Goal: Submit feedback/report problem: Submit feedback/report problem

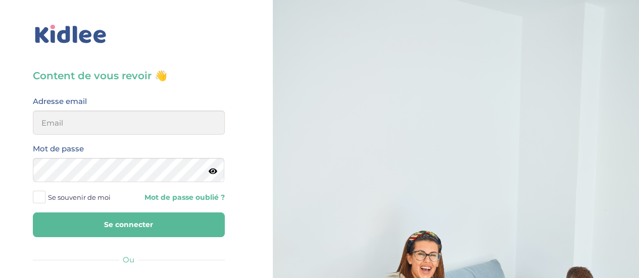
click at [129, 78] on h3 "Content de vous revoir 👋" at bounding box center [129, 76] width 192 height 14
click at [87, 200] on span "Se souvenir de moi" at bounding box center [79, 197] width 63 height 13
click at [0, 0] on input "Se souvenir de moi" at bounding box center [0, 0] width 0 height 0
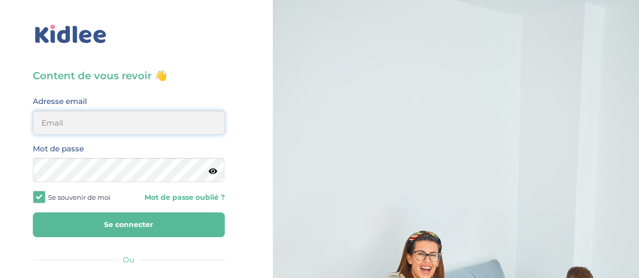
click at [107, 119] on input "email" at bounding box center [129, 123] width 192 height 24
type input "diane.sergent@hotmail.fr"
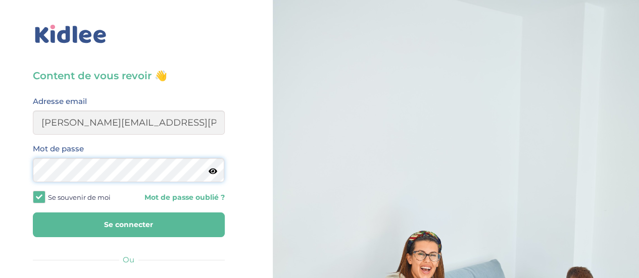
click at [33, 213] on button "Se connecter" at bounding box center [129, 225] width 192 height 25
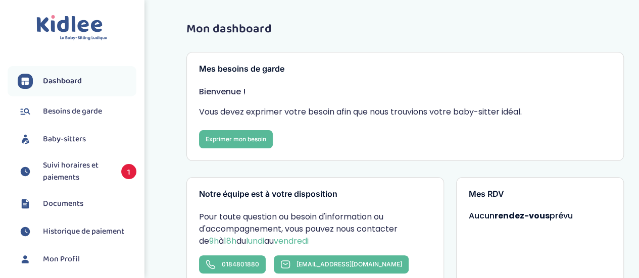
click at [76, 163] on span "Suivi horaires et paiements" at bounding box center [77, 172] width 68 height 24
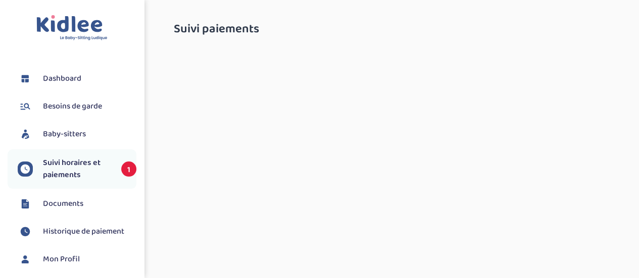
select select "septembre 2025"
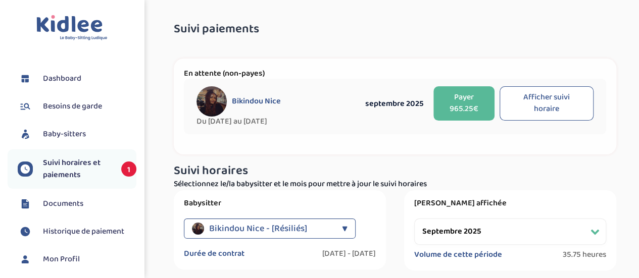
click at [555, 151] on div "En attente (non-payes) Bikindou Nice Du 2025-09-01 au 2026-07-31 septembre 2025…" at bounding box center [395, 107] width 443 height 96
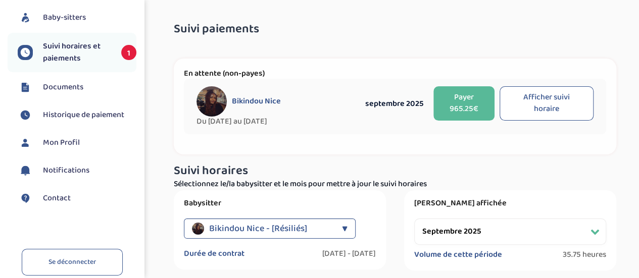
scroll to position [118, 0]
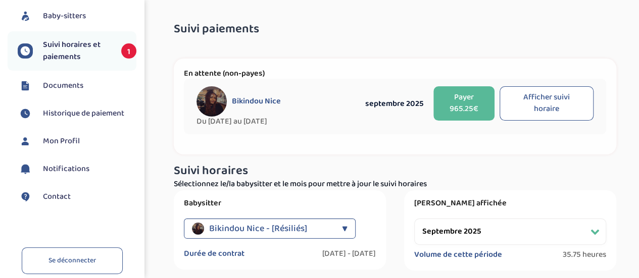
click at [59, 195] on span "Contact" at bounding box center [57, 197] width 28 height 12
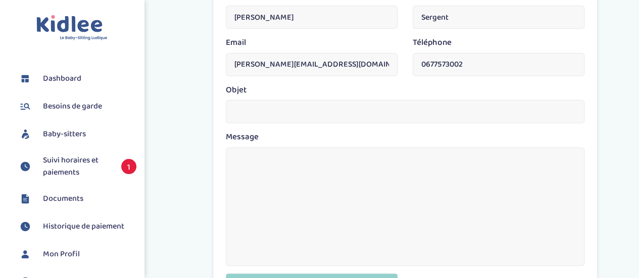
scroll to position [138, 0]
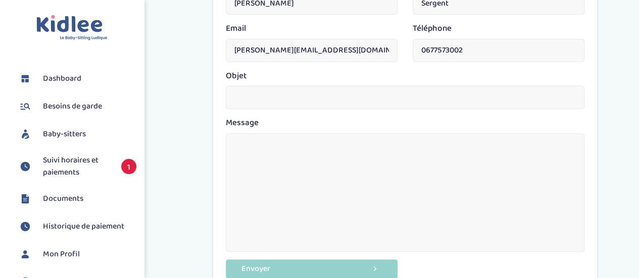
click at [259, 98] on input "text" at bounding box center [405, 97] width 359 height 23
type input "Remise"
click at [265, 145] on textarea at bounding box center [405, 192] width 359 height 119
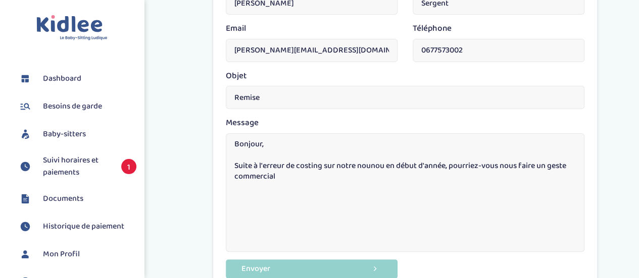
click at [306, 165] on textarea "Bonjour, Suite à l'erreur de costing sur notre nounou en début d'année, pourrie…" at bounding box center [405, 192] width 359 height 119
click at [302, 172] on textarea "Bonjour, Suite à l'erreur de casting sur notre nounou en début d'année, pourrie…" at bounding box center [405, 192] width 359 height 119
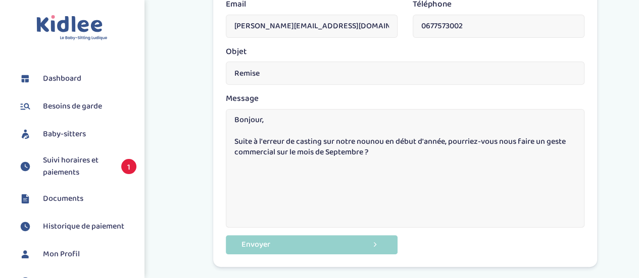
scroll to position [165, 0]
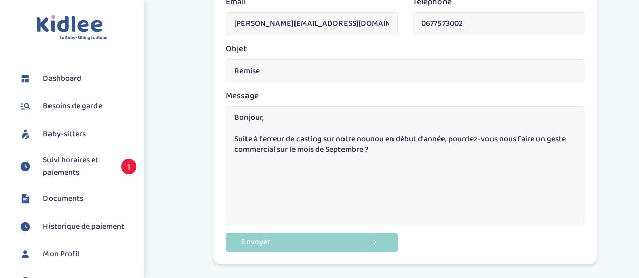
click at [382, 149] on textarea "Bonjour, Suite à l'erreur de casting sur notre nounou en début d'année, pourrie…" at bounding box center [405, 166] width 359 height 119
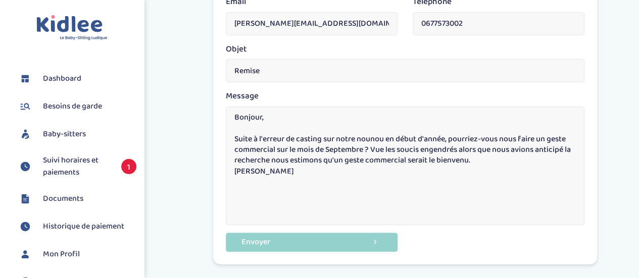
click at [490, 161] on textarea "Bonjour, Suite à l'erreur de casting sur notre nounou en début d'année, pourrie…" at bounding box center [405, 166] width 359 height 119
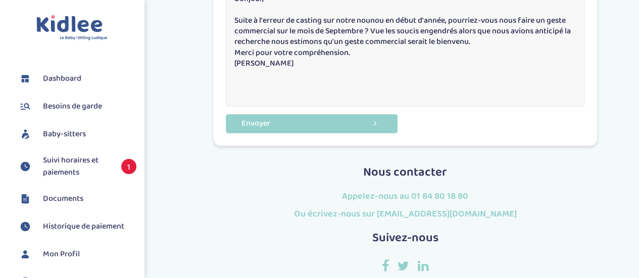
scroll to position [285, 0]
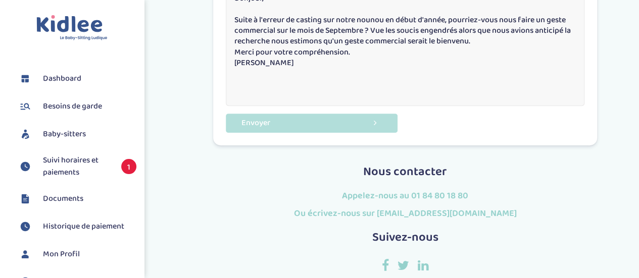
type textarea "Bonjour, Suite à l'erreur de casting sur notre nounou en début d'année, pourrie…"
click at [316, 120] on button "Envoyer" at bounding box center [312, 123] width 172 height 19
